Goal: Task Accomplishment & Management: Manage account settings

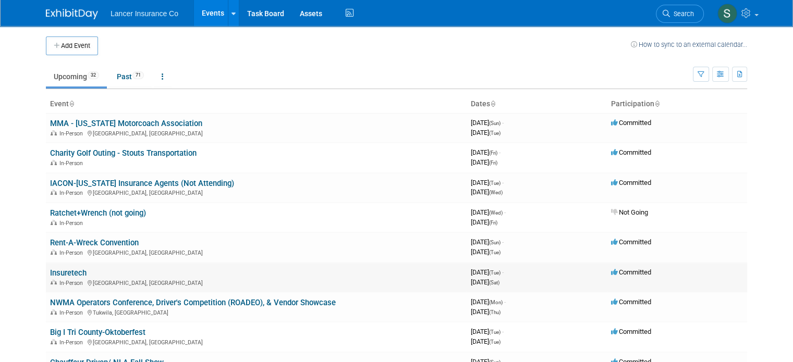
click at [62, 271] on link "Insuretech" at bounding box center [68, 272] width 36 height 9
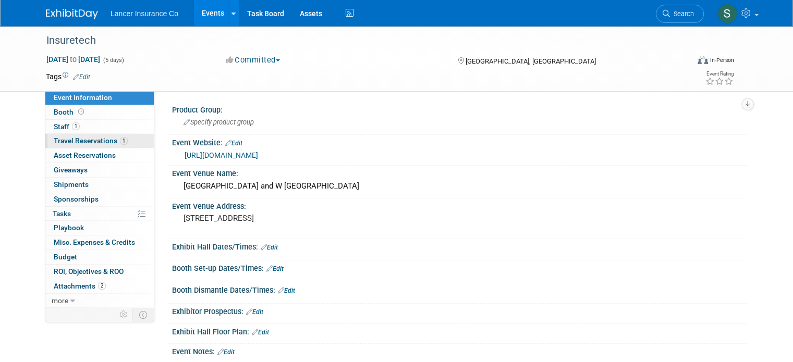
click at [79, 139] on span "Travel Reservations 1" at bounding box center [91, 141] width 74 height 8
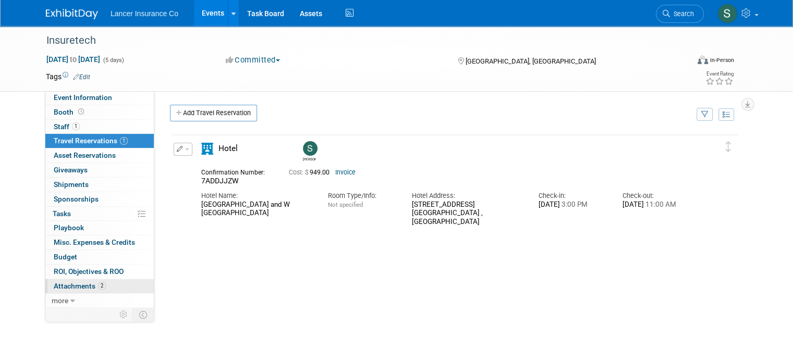
click at [100, 281] on link "2 Attachments 2" at bounding box center [99, 286] width 108 height 14
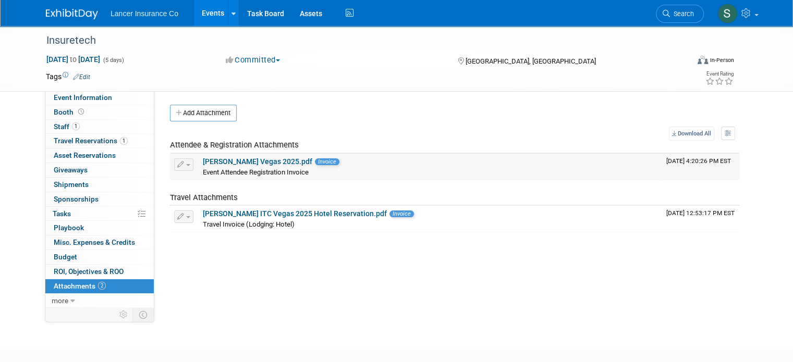
click at [240, 156] on td "Steve_ITC Vegas 2025.pdf Invoice Event Attendee Registration Invoice" at bounding box center [430, 167] width 463 height 26
click at [243, 161] on link "Steve_ITC Vegas 2025.pdf" at bounding box center [257, 161] width 109 height 8
